Goal: Find specific page/section: Find specific page/section

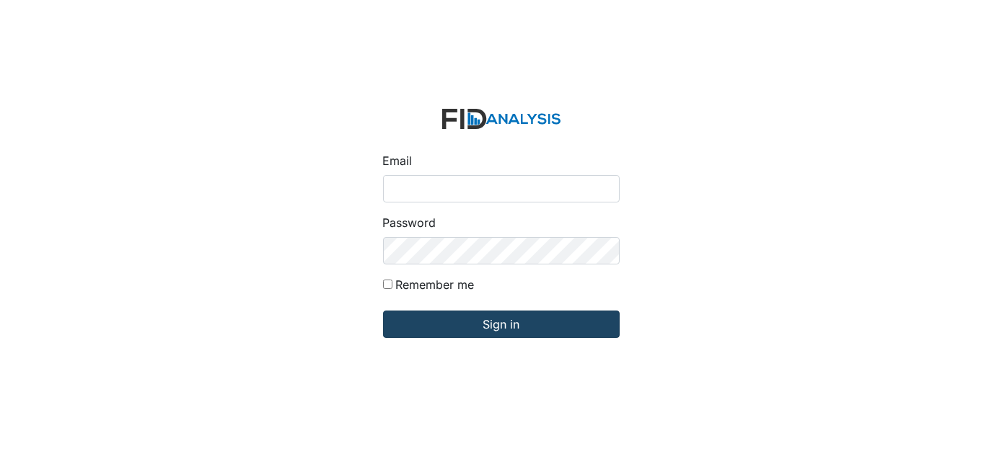
type input "[EMAIL_ADDRESS][DOMAIN_NAME]"
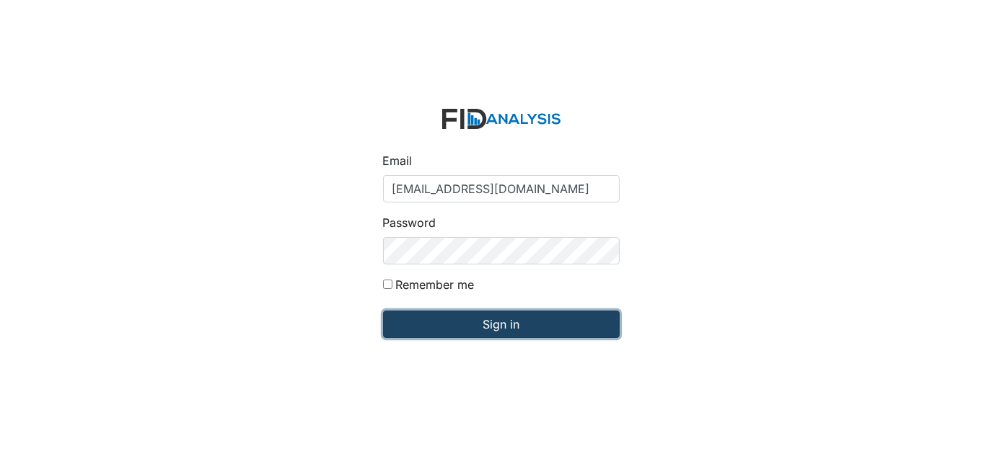
click at [459, 327] on input "Sign in" at bounding box center [501, 324] width 237 height 27
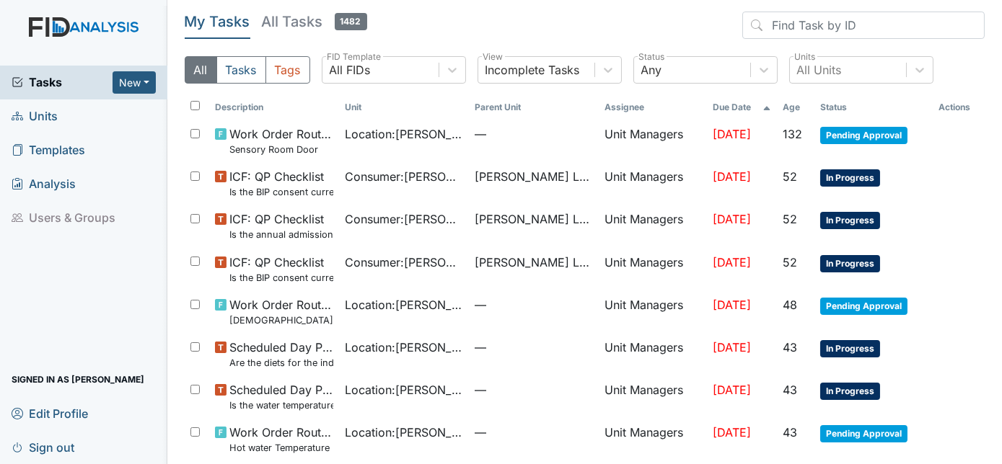
click at [59, 115] on link "Units" at bounding box center [83, 117] width 167 height 34
click at [56, 113] on span "Units" at bounding box center [35, 116] width 46 height 22
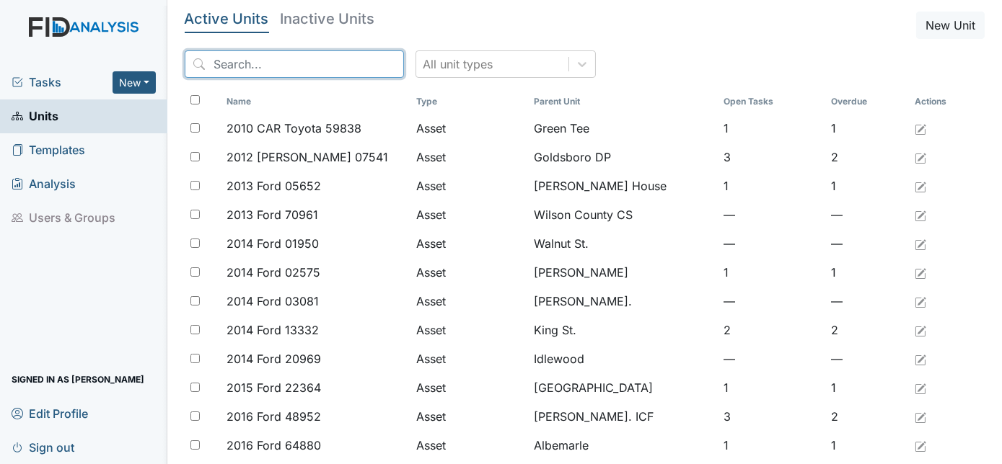
click at [200, 62] on input "search" at bounding box center [294, 63] width 219 height 27
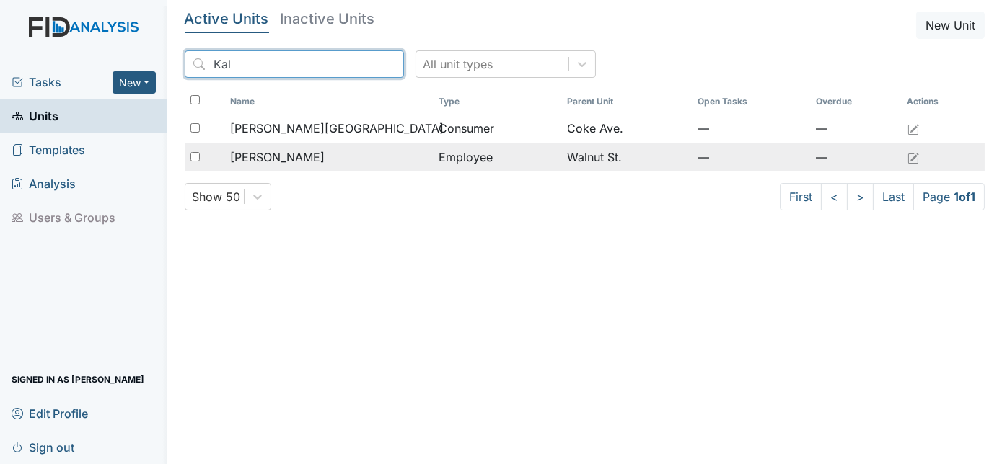
type input "Kal"
click at [276, 158] on span "Whitley, Kaliyah" at bounding box center [277, 157] width 94 height 17
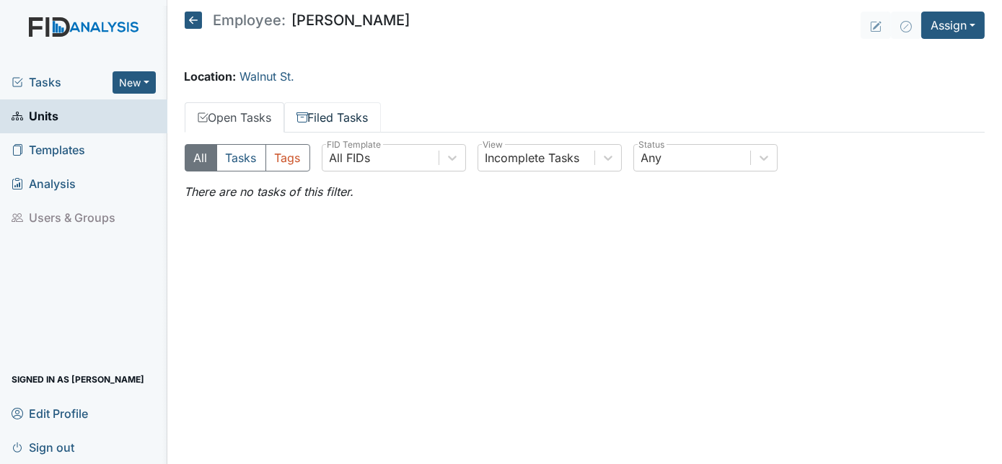
click at [373, 125] on link "Filed Tasks" at bounding box center [332, 117] width 97 height 30
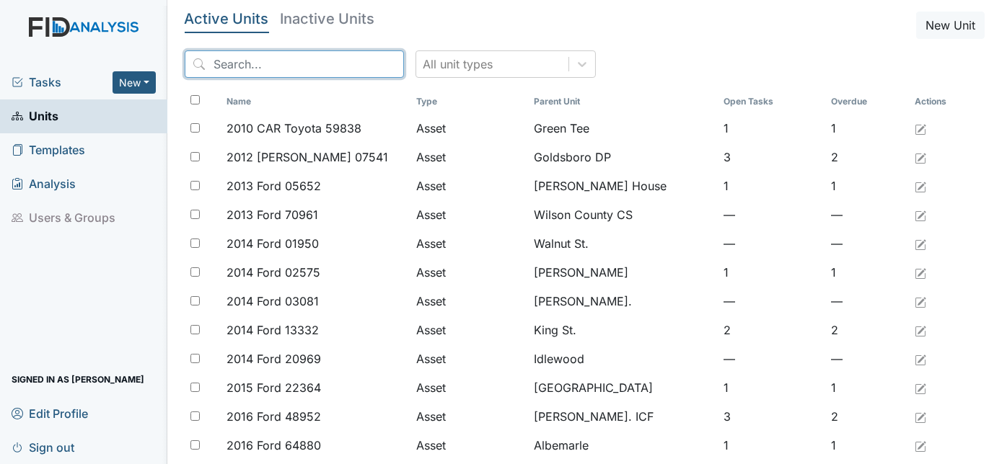
click at [209, 66] on input "search" at bounding box center [294, 63] width 219 height 27
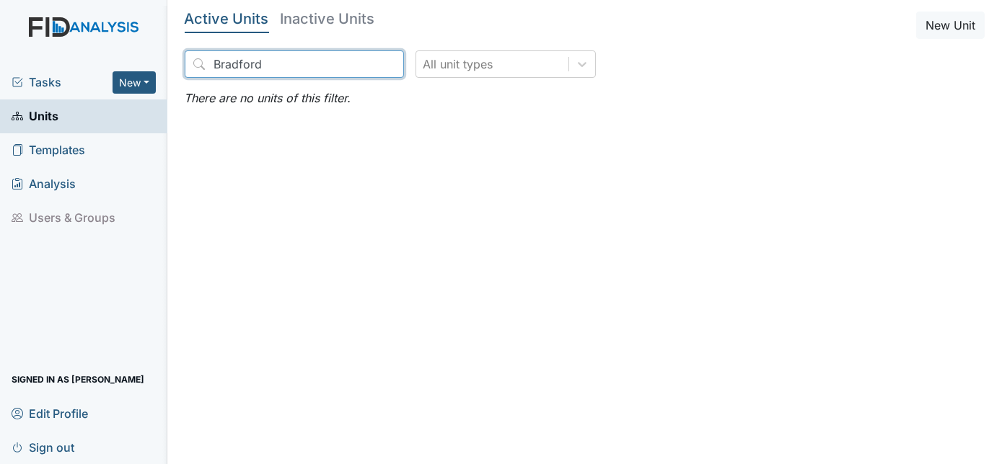
type input "Bradford"
click at [321, 15] on h5 "Inactive Units" at bounding box center [328, 19] width 94 height 14
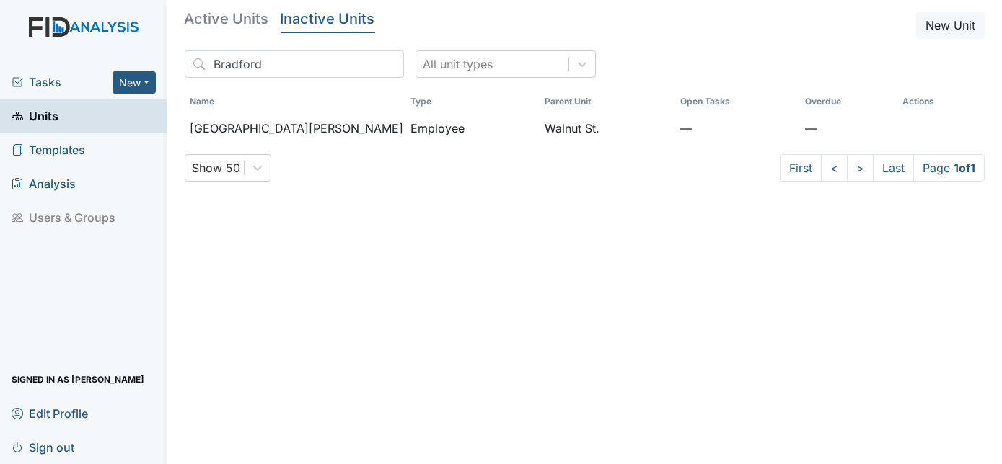
click at [226, 17] on h5 "Active Units" at bounding box center [227, 19] width 84 height 14
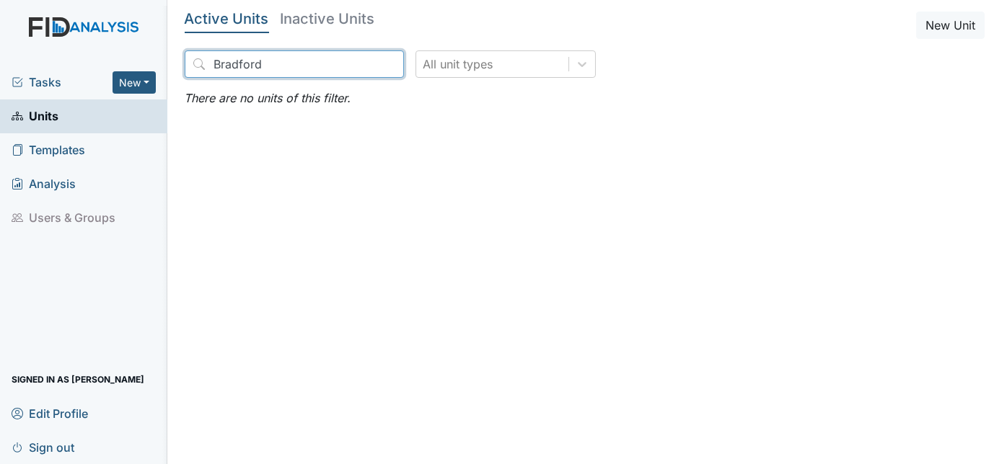
drag, startPoint x: 275, startPoint y: 71, endPoint x: 180, endPoint y: 66, distance: 95.3
click at [180, 66] on main "Active Units Inactive Units New Unit Bradford All unit types There are no units…" at bounding box center [584, 232] width 835 height 464
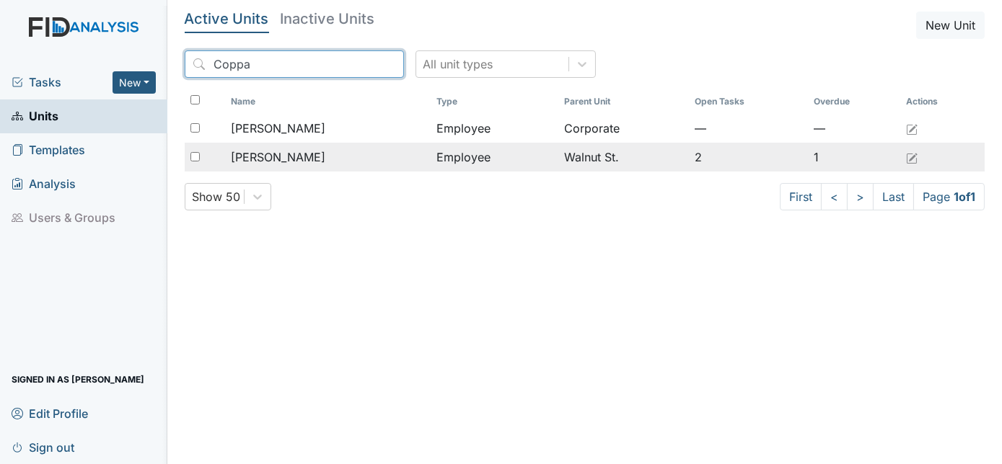
type input "Coppa"
click at [307, 156] on span "[PERSON_NAME]" at bounding box center [278, 157] width 94 height 17
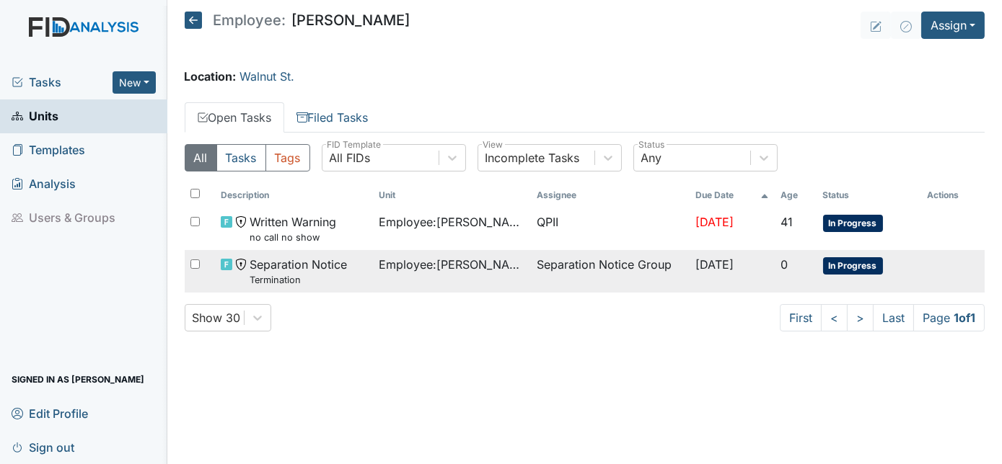
click at [846, 261] on span "In Progress" at bounding box center [853, 265] width 60 height 17
